Goal: Information Seeking & Learning: Learn about a topic

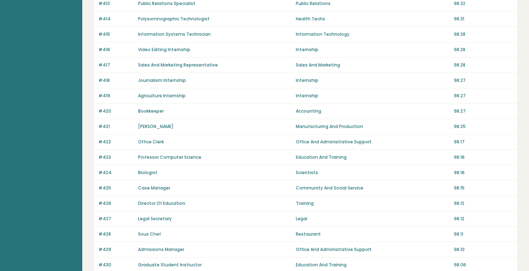
scroll to position [486, 0]
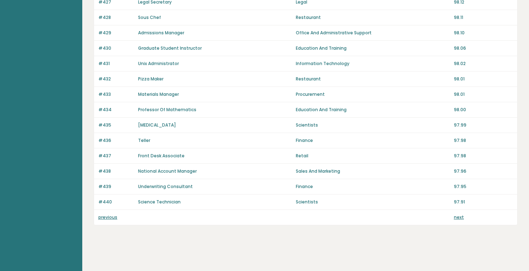
click at [108, 214] on link "previous" at bounding box center [107, 217] width 19 height 6
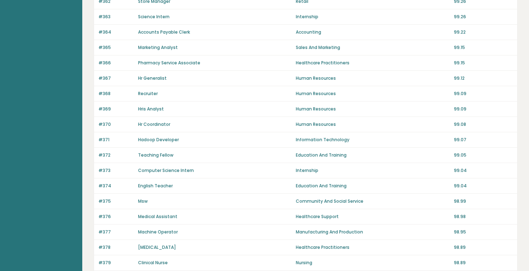
scroll to position [103, 0]
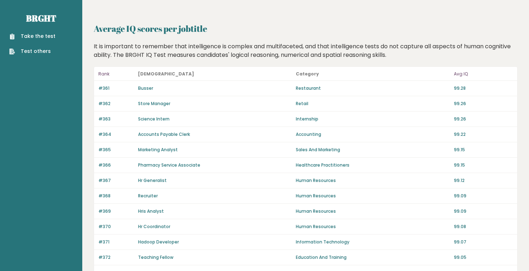
scroll to position [103, 0]
